Goal: Information Seeking & Learning: Learn about a topic

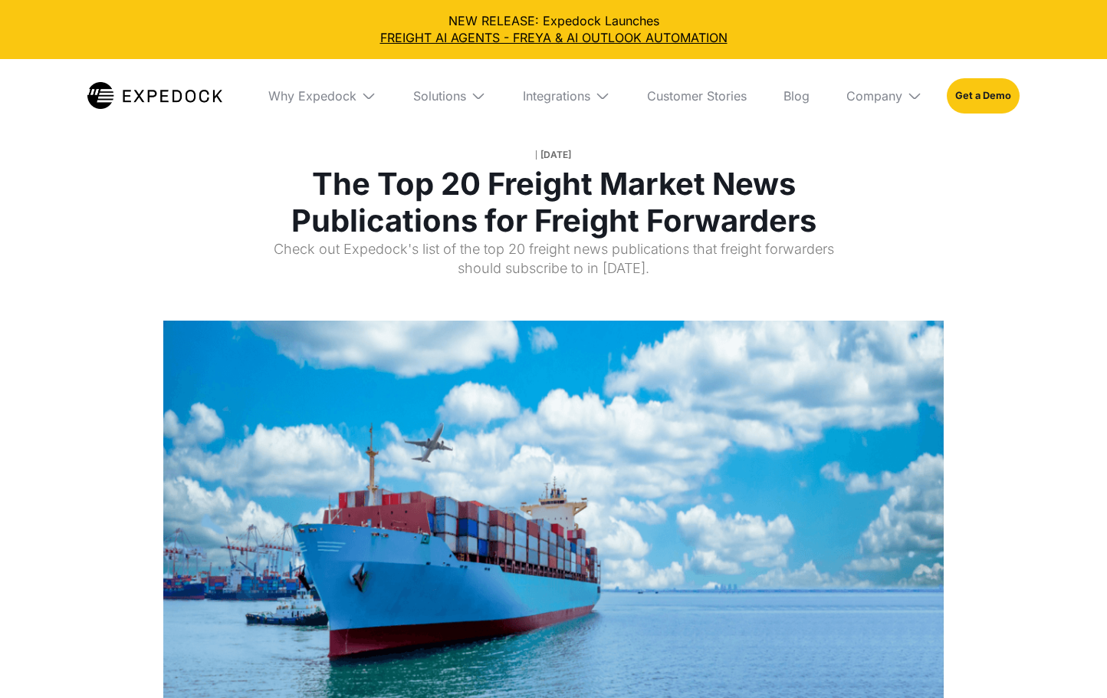
select select
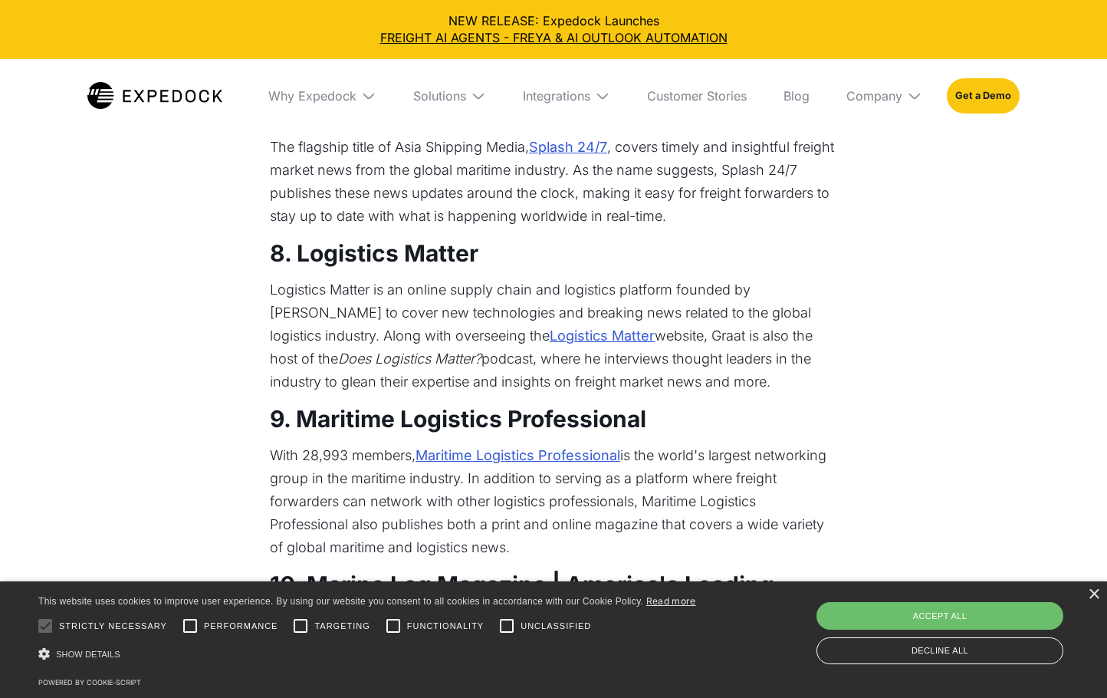
scroll to position [1764, 0]
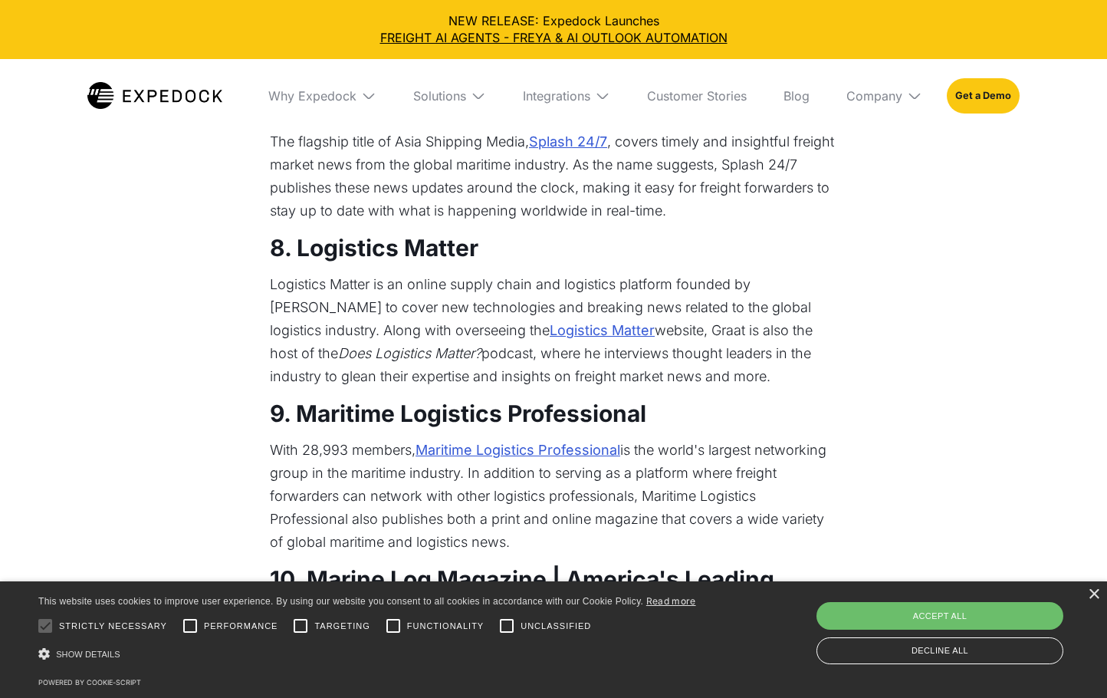
click at [550, 342] on link "Logistics Matter" at bounding box center [602, 330] width 105 height 23
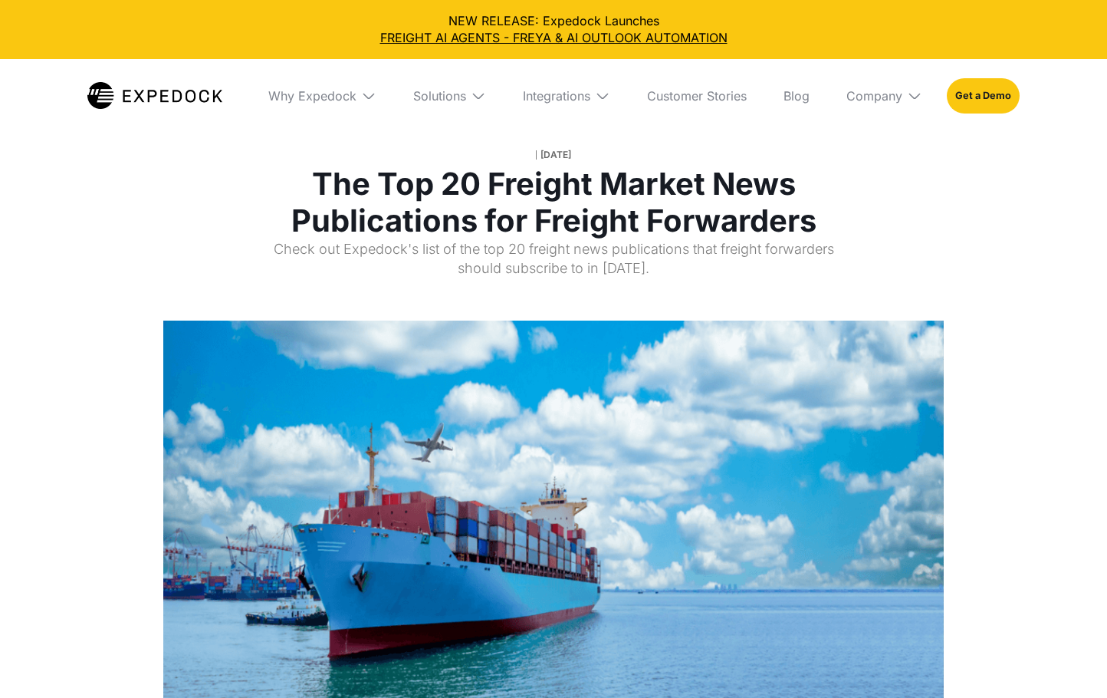
select select
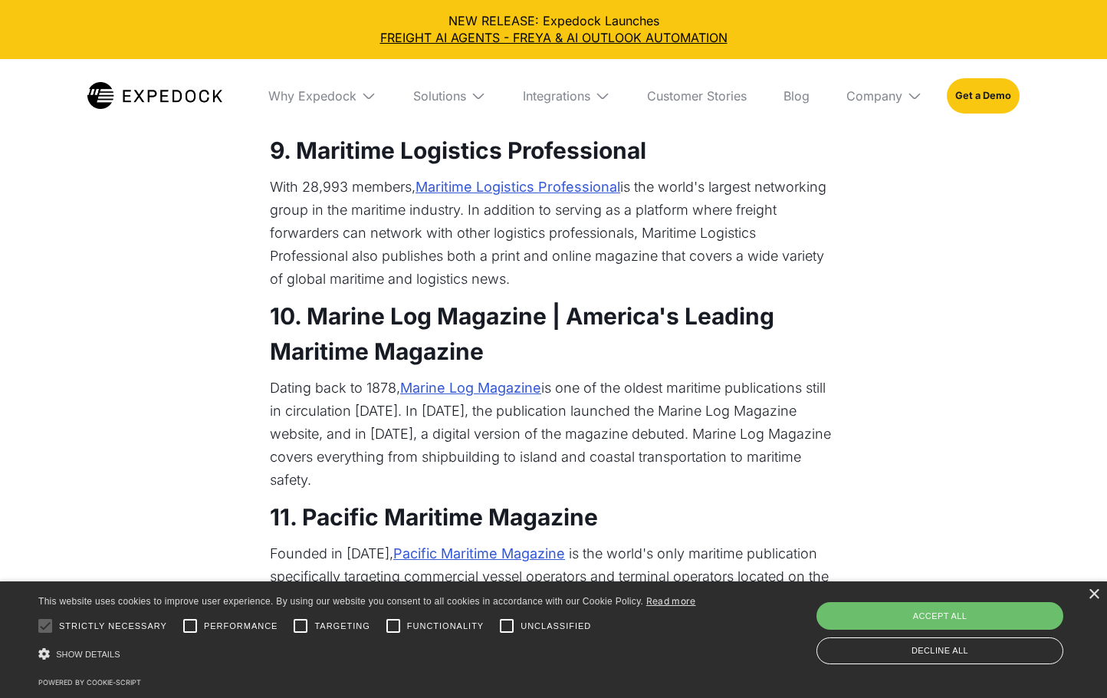
scroll to position [2071, 0]
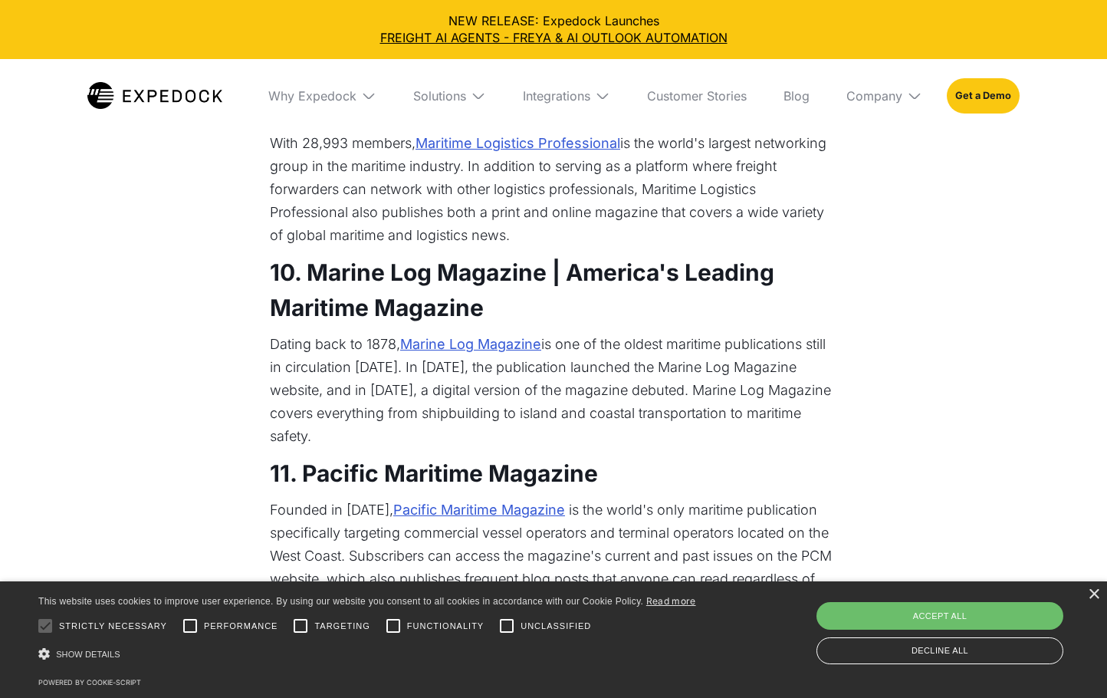
click at [439, 356] on link "Marine Log Magazine" at bounding box center [470, 344] width 141 height 23
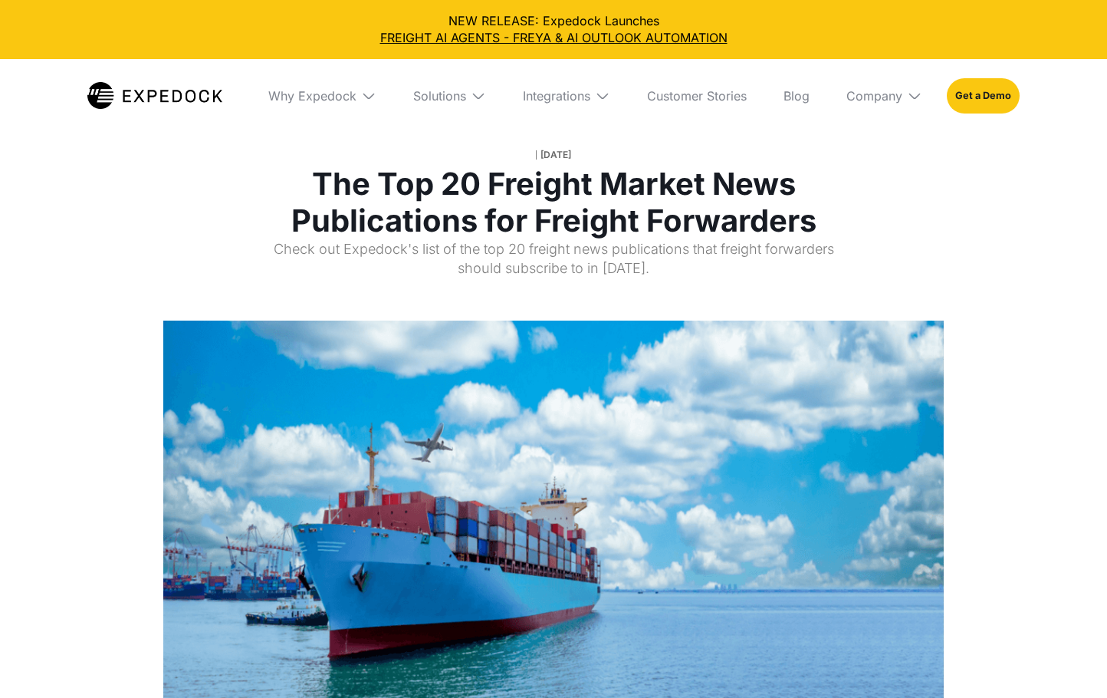
select select
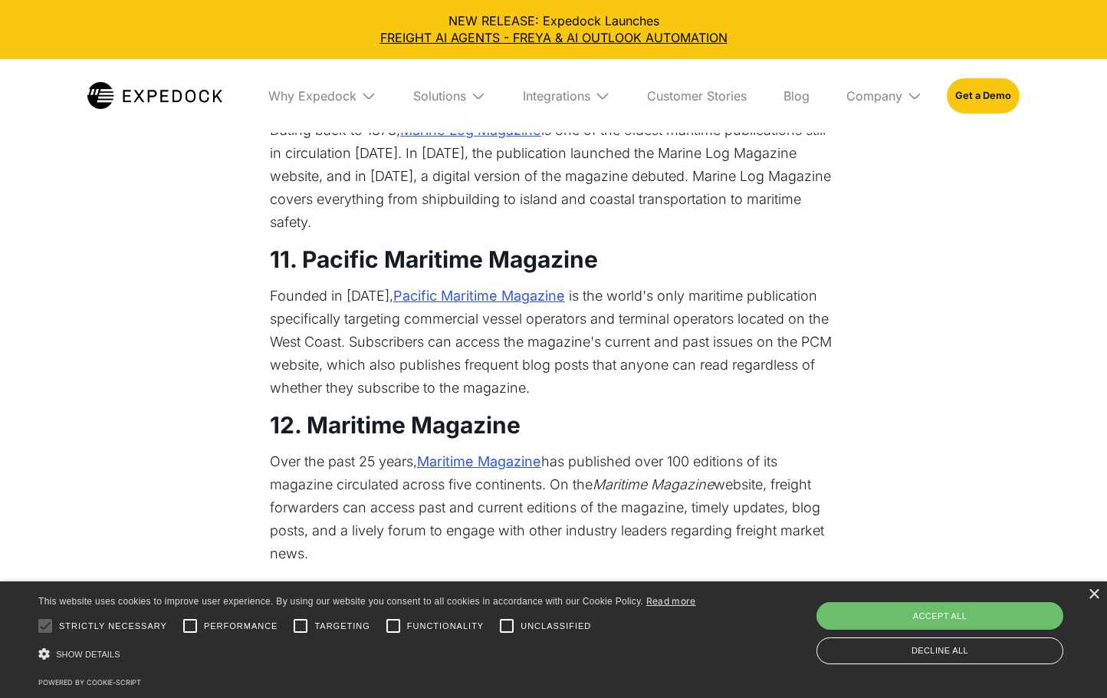
scroll to position [2301, 0]
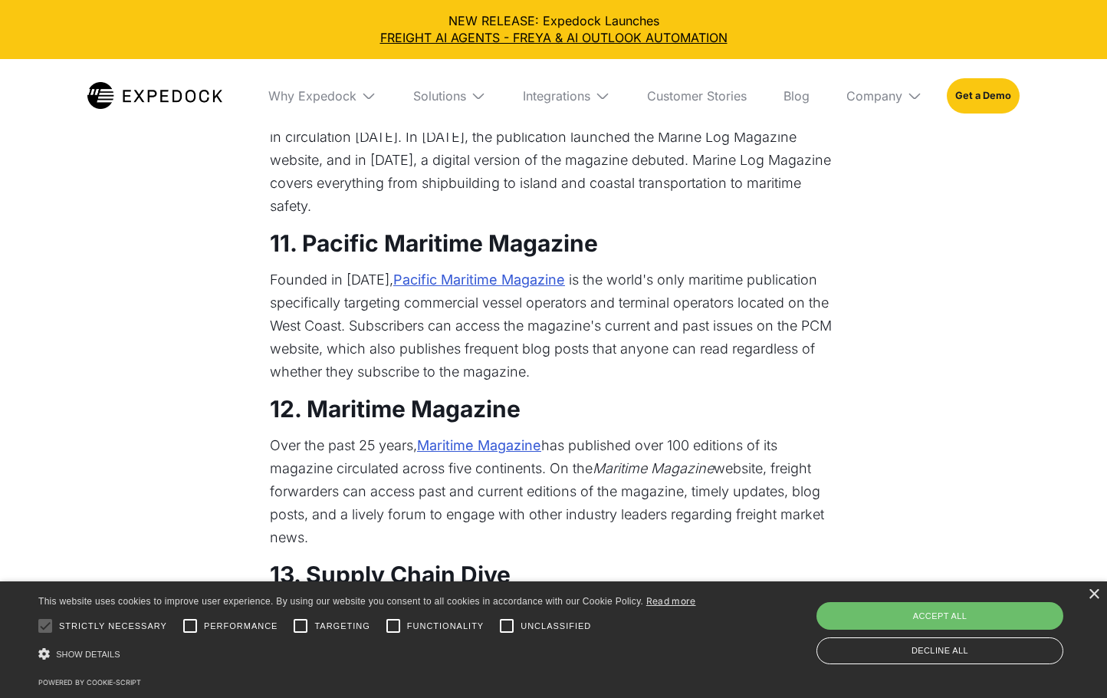
click at [493, 291] on link "Pacific Maritime Magazine" at bounding box center [479, 279] width 172 height 23
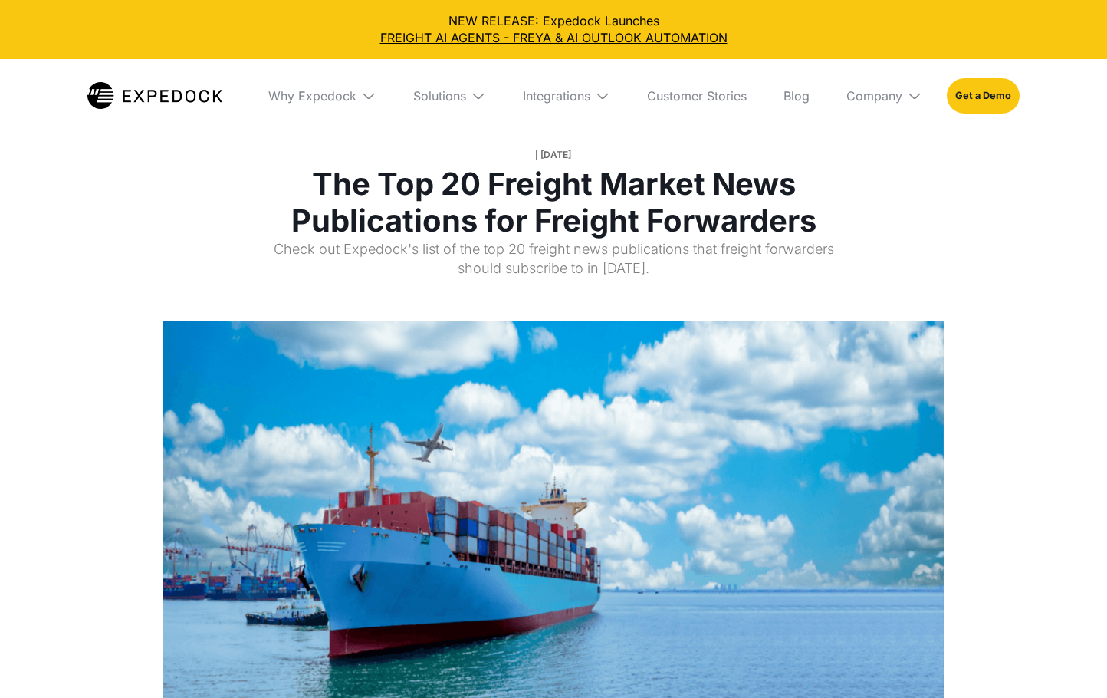
select select
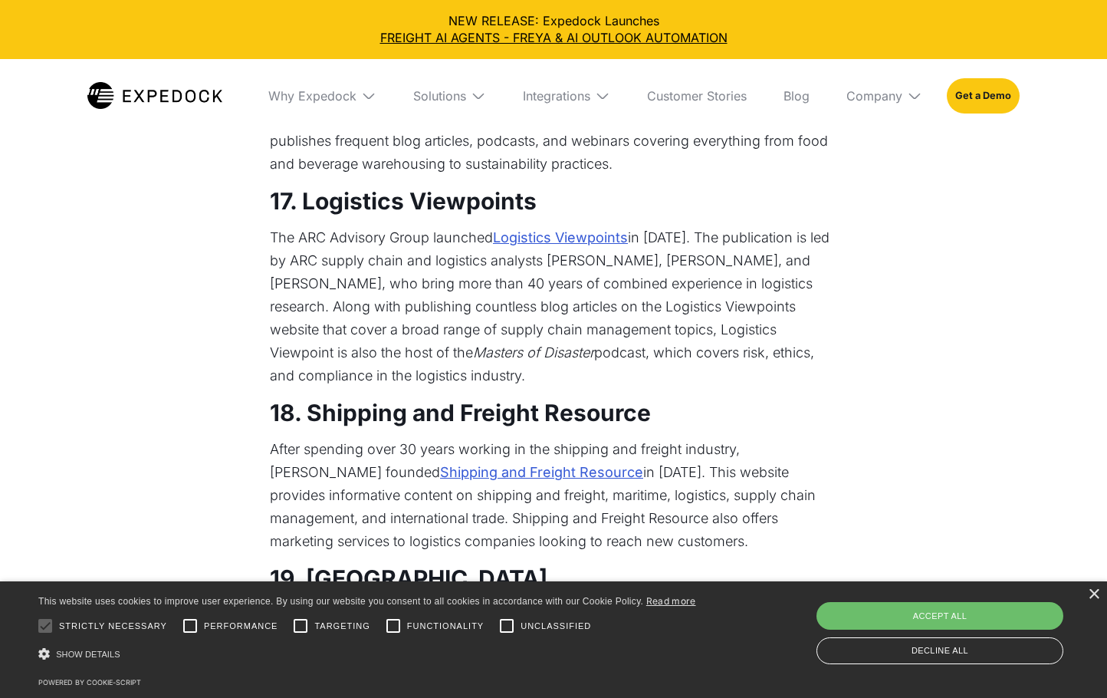
scroll to position [3455, 0]
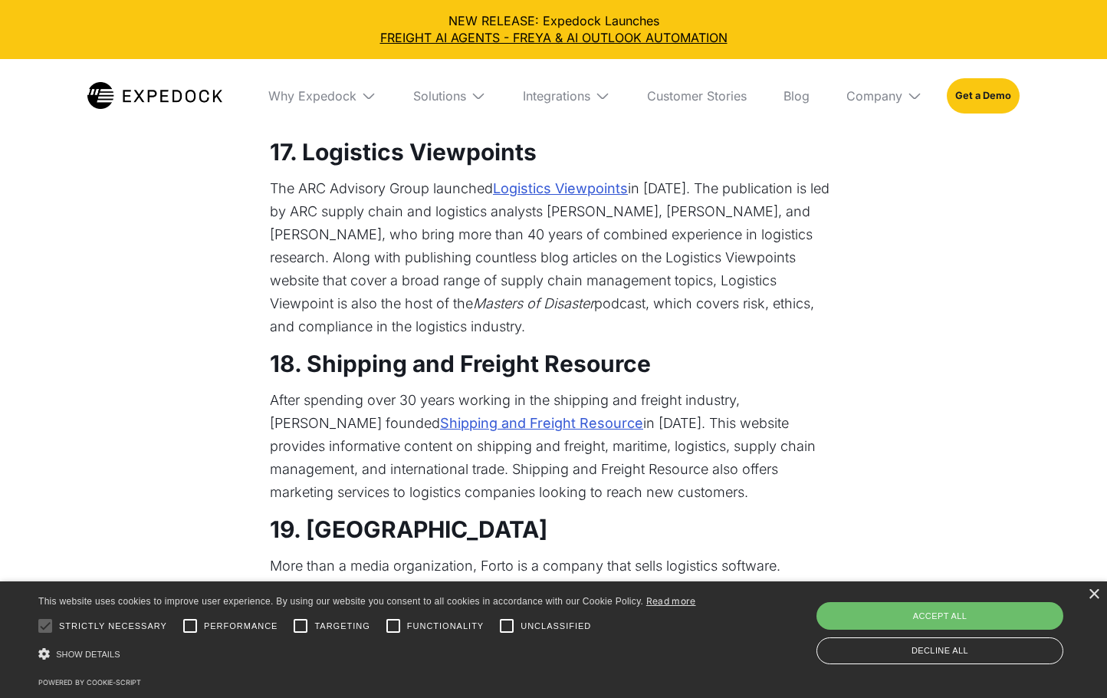
click at [549, 431] on link "Shipping and Freight Resource" at bounding box center [541, 423] width 203 height 23
